Goal: Check status: Check status

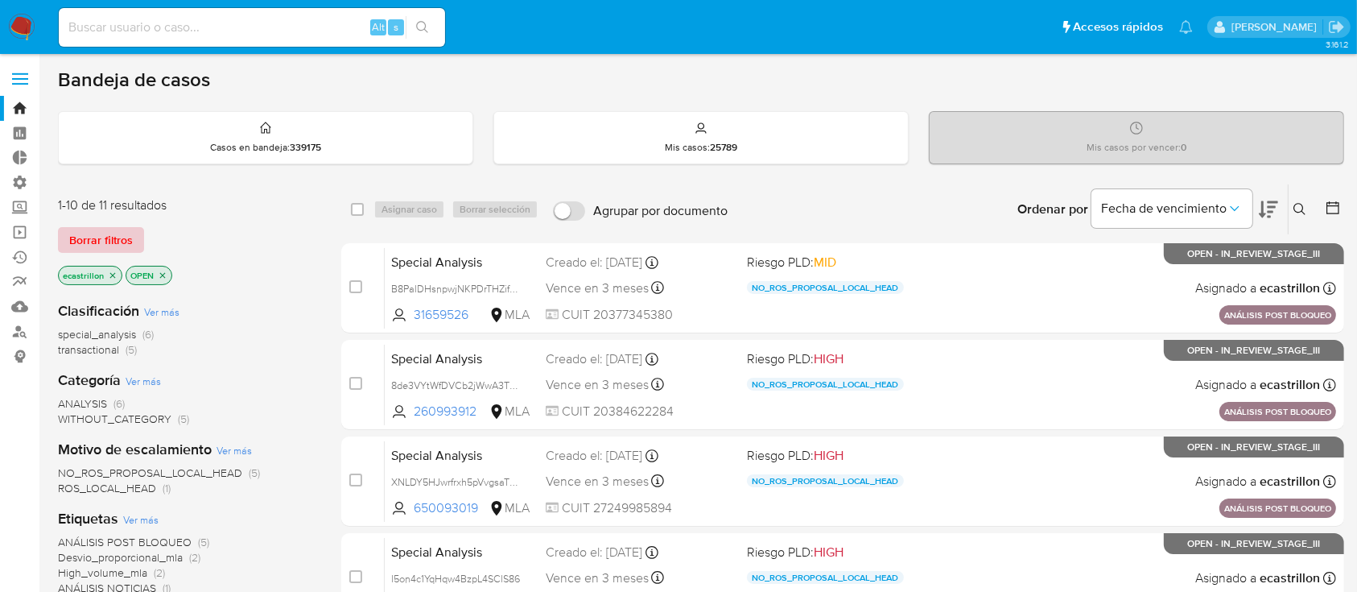
click at [98, 242] on span "Borrar filtros" at bounding box center [101, 240] width 64 height 23
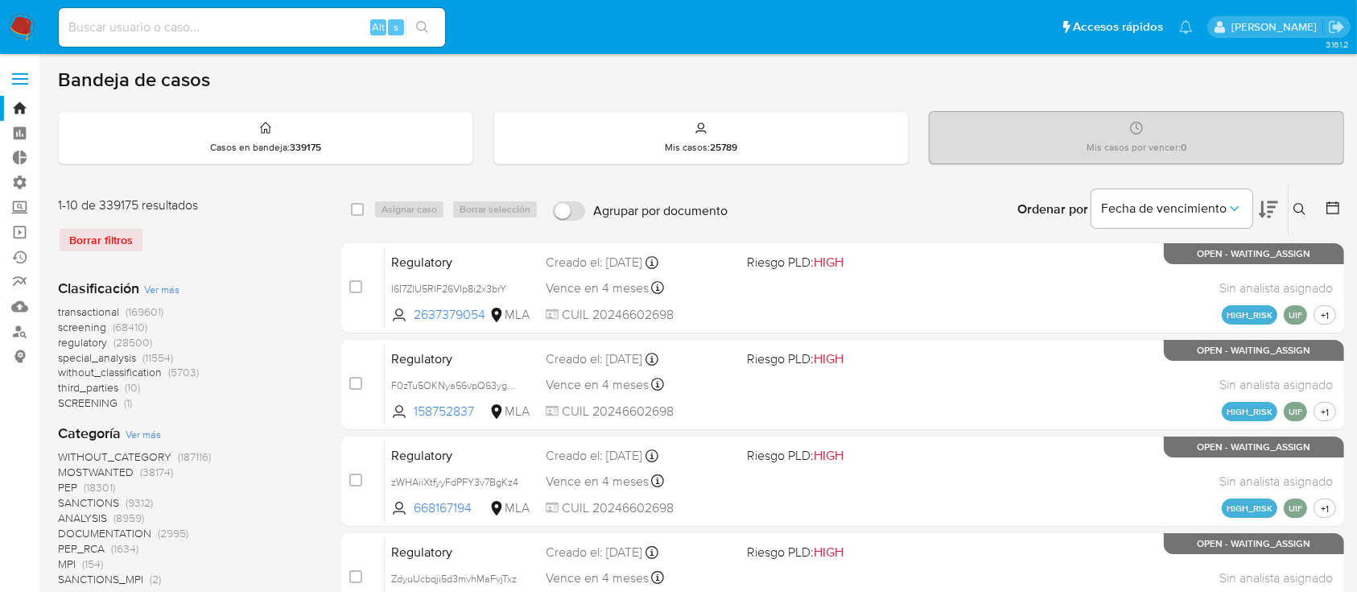
click at [145, 28] on input at bounding box center [252, 27] width 386 height 21
paste input "Q9YHz2HidW9x1lzZQYE5awfV"
type input "Q9YHz2HidW9x1lzZQYE5awfV"
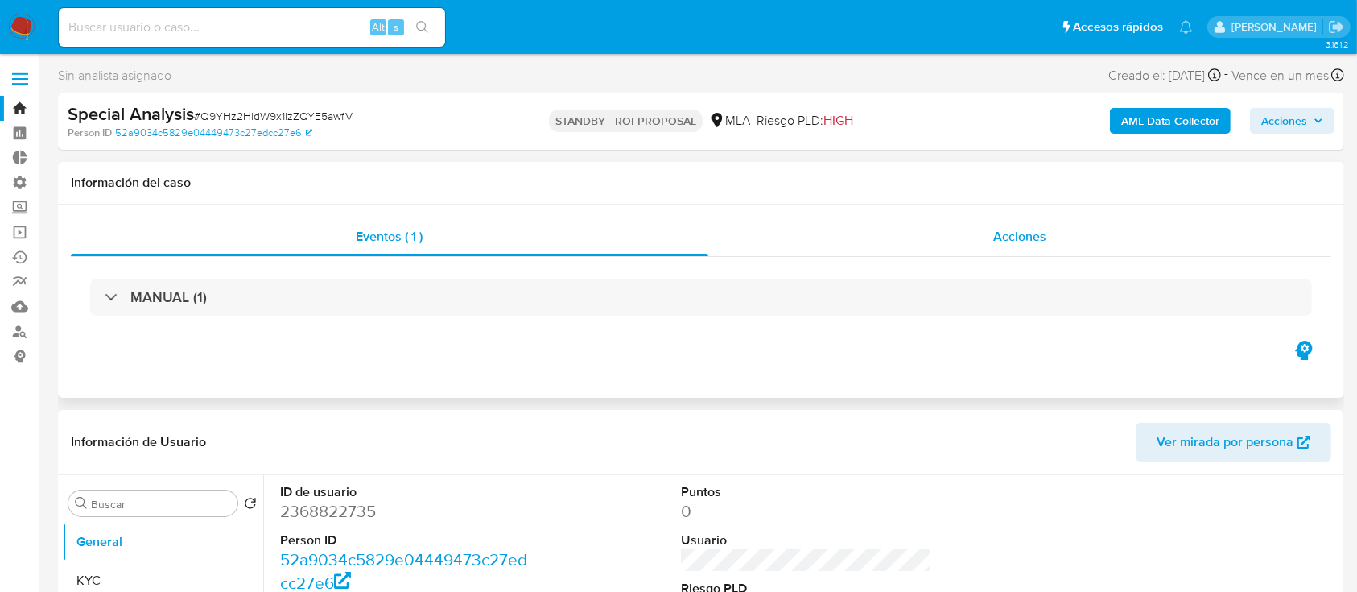
click at [837, 225] on div "Acciones" at bounding box center [1021, 236] width 624 height 39
select select "10"
